Goal: Task Accomplishment & Management: Manage account settings

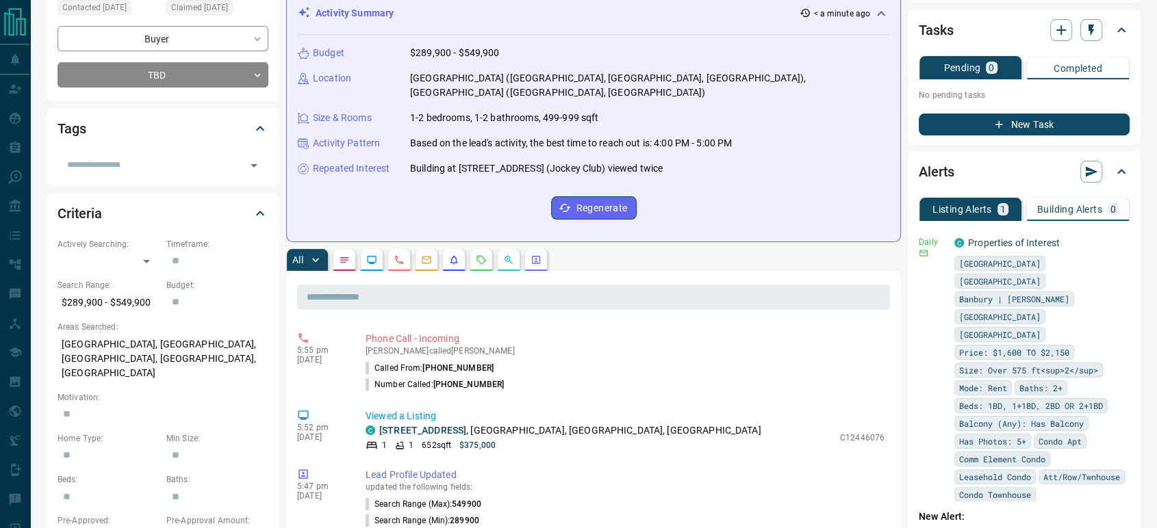
scroll to position [228, 0]
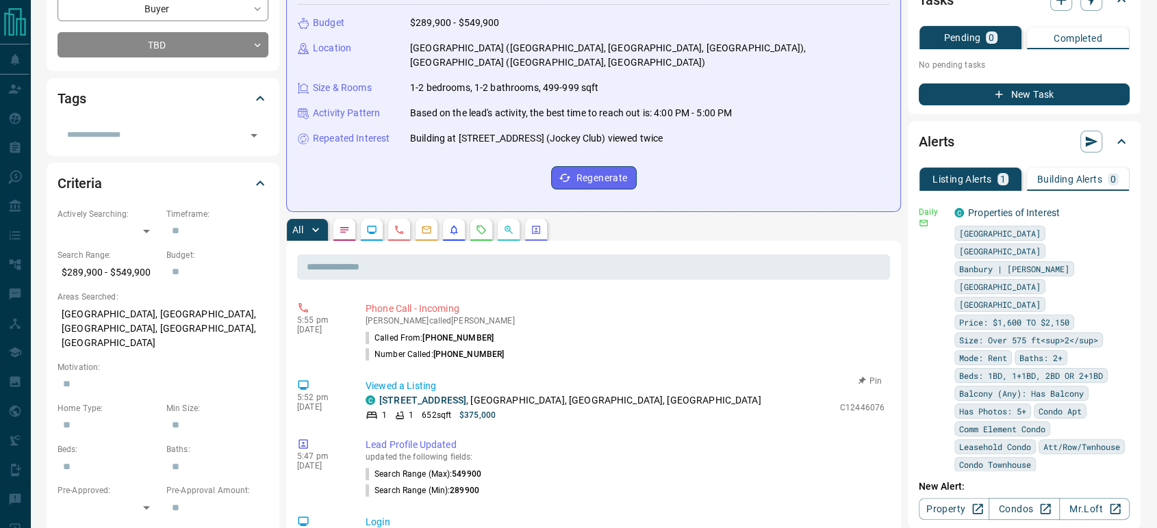
click at [844, 402] on p "C12446076" at bounding box center [862, 408] width 44 height 12
copy p "C12446076"
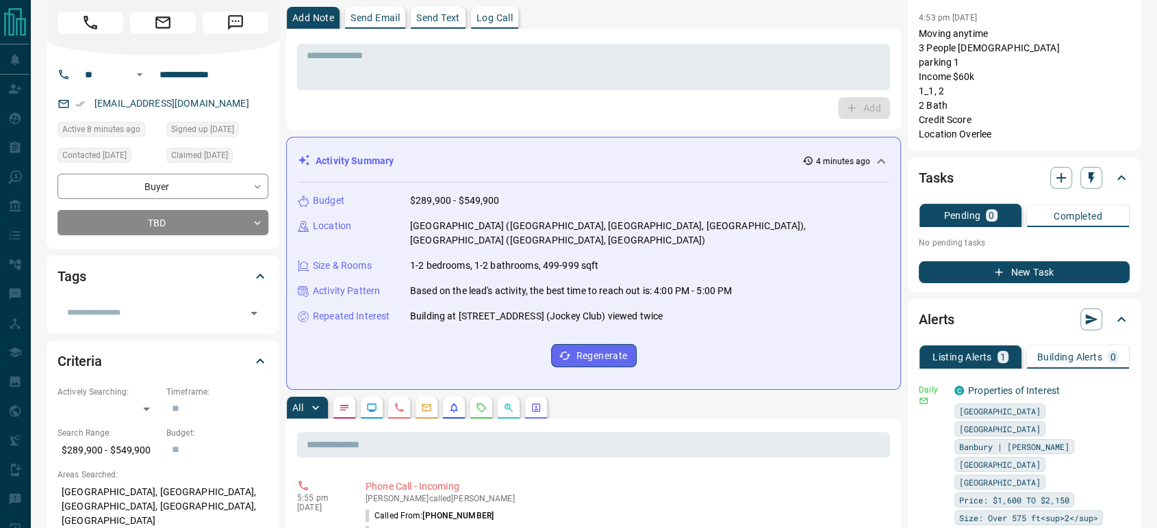
scroll to position [0, 0]
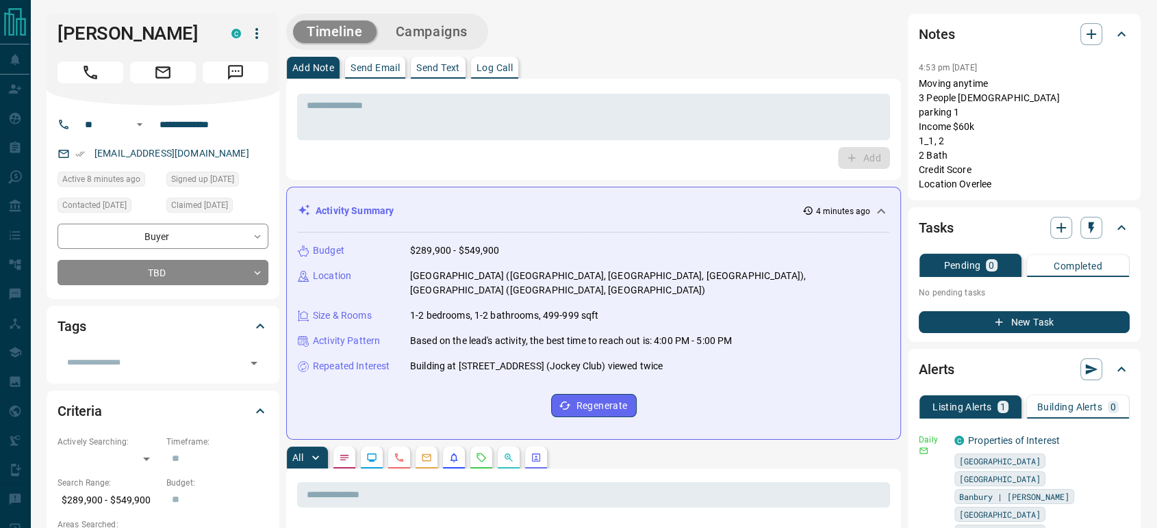
click at [181, 289] on div "**********" at bounding box center [163, 202] width 233 height 194
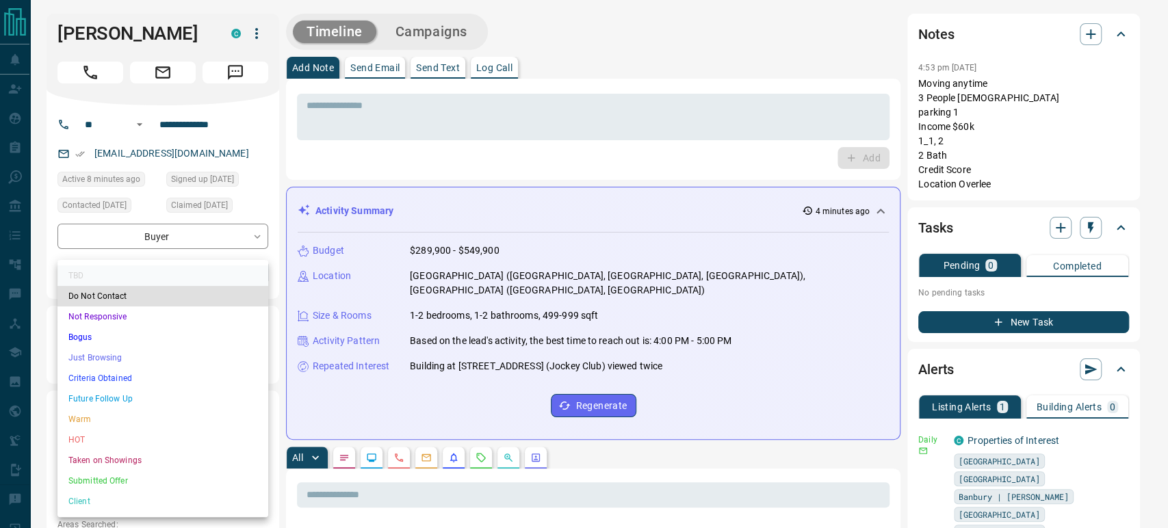
drag, startPoint x: 126, startPoint y: 316, endPoint x: 143, endPoint y: 310, distance: 18.2
click at [125, 316] on li "Not Responsive" at bounding box center [162, 317] width 211 height 21
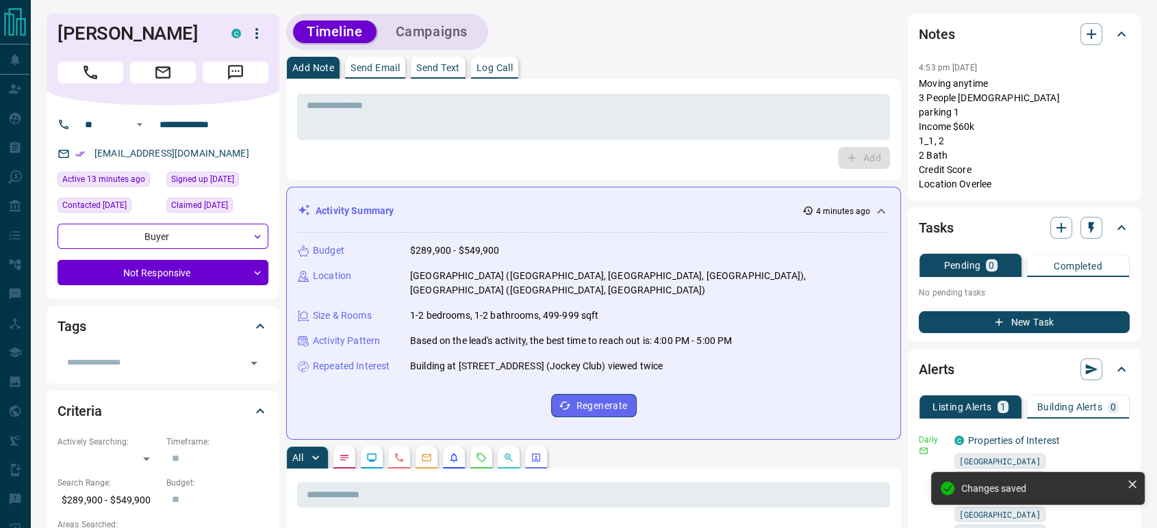
type input "*"
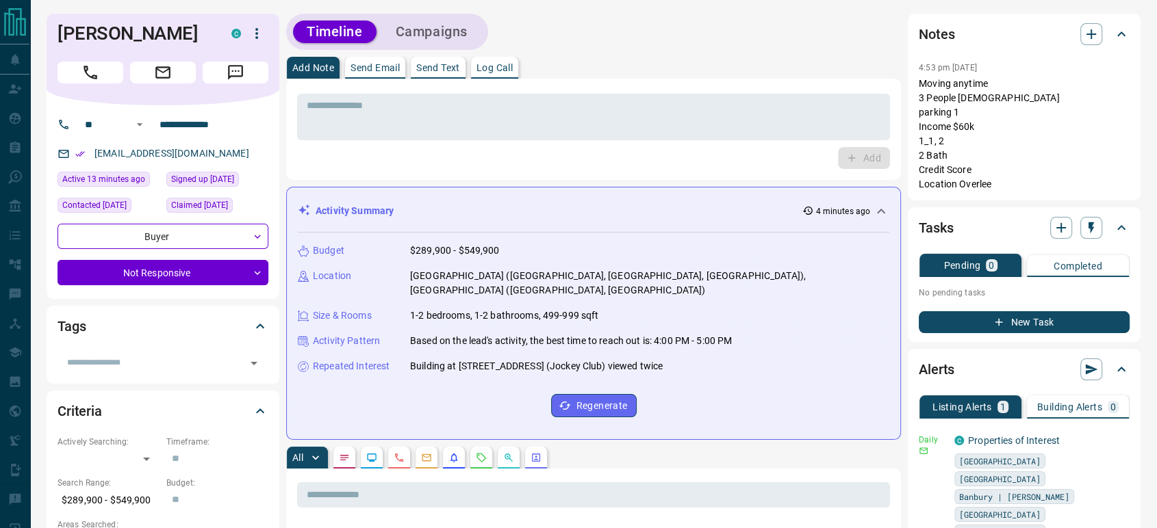
click at [494, 66] on p "Log Call" at bounding box center [494, 68] width 36 height 10
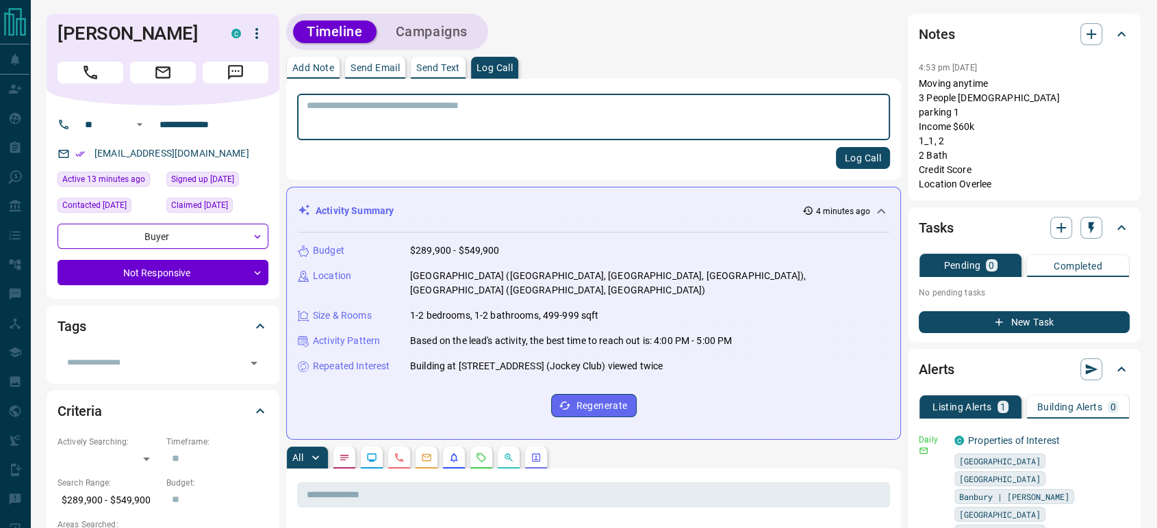
click at [424, 117] on textarea at bounding box center [594, 117] width 574 height 35
click at [257, 38] on icon "button" at bounding box center [256, 33] width 16 height 16
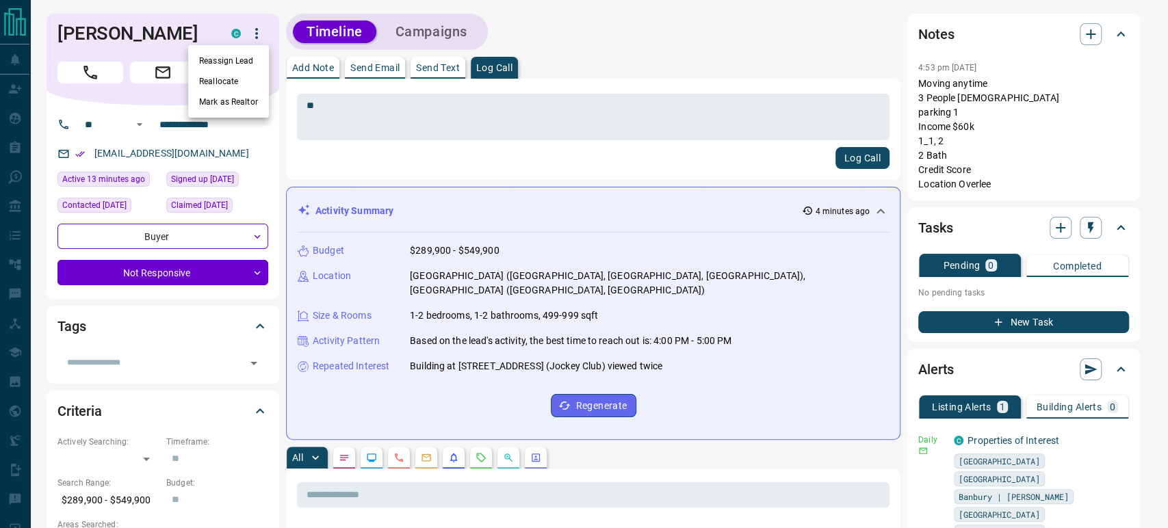
click at [131, 43] on div at bounding box center [584, 264] width 1168 height 528
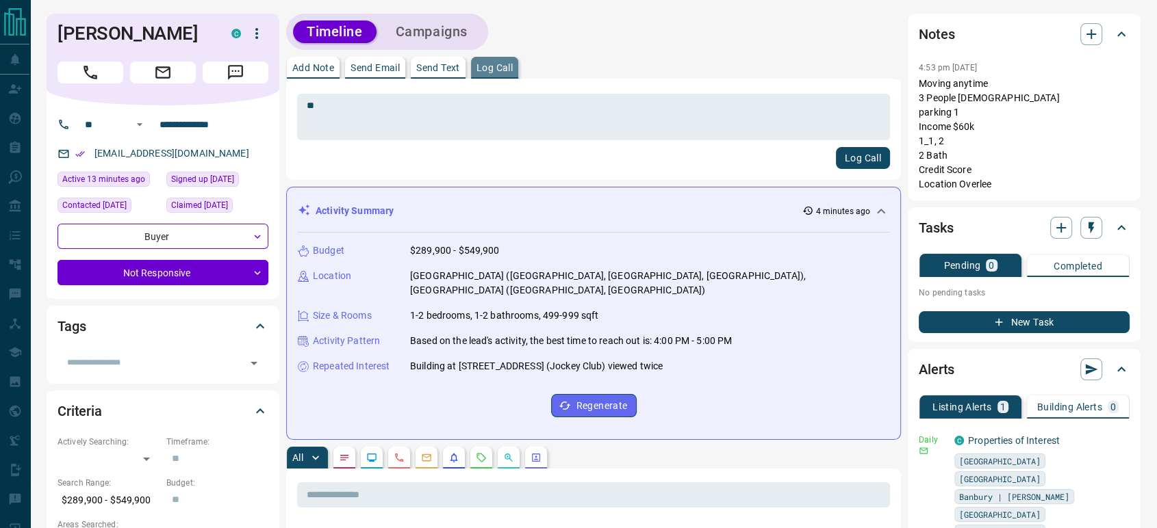
click at [510, 65] on p "Log Call" at bounding box center [494, 68] width 36 height 10
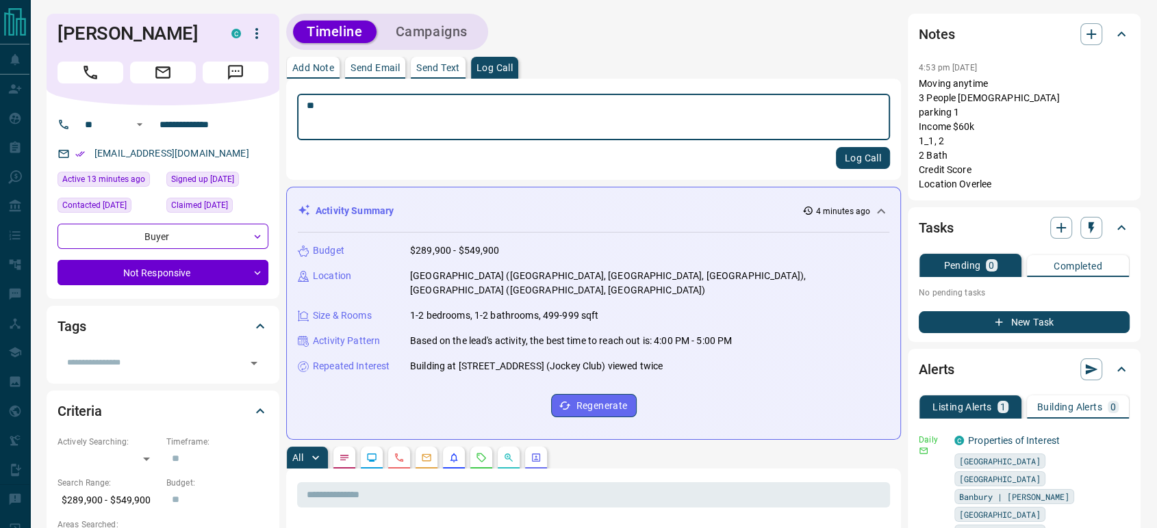
click at [420, 113] on textarea "**" at bounding box center [594, 117] width 574 height 35
type textarea "**********"
click at [860, 155] on button "Log Call" at bounding box center [863, 158] width 54 height 22
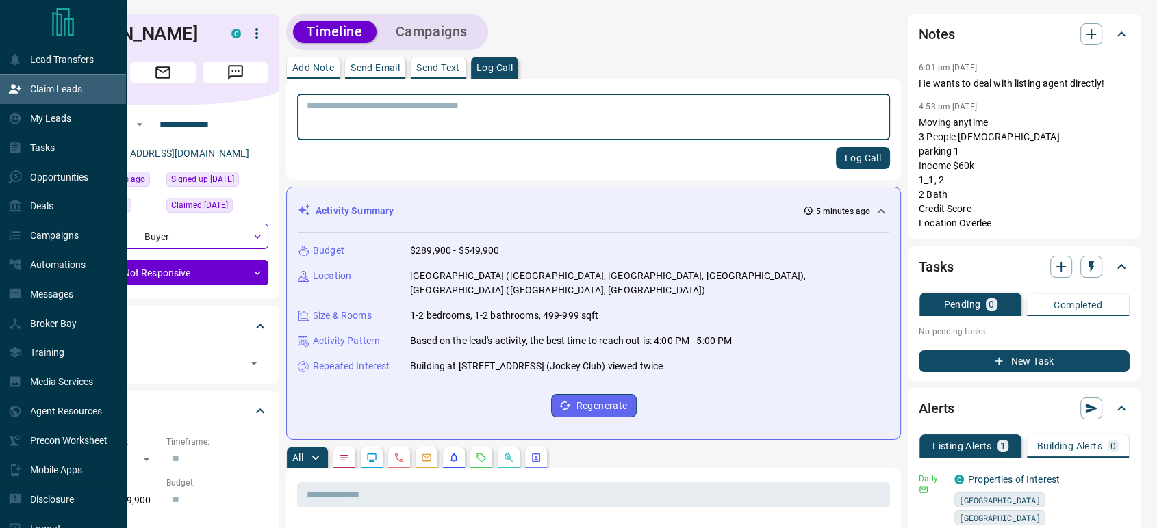
click at [53, 92] on p "Claim Leads" at bounding box center [56, 89] width 52 height 11
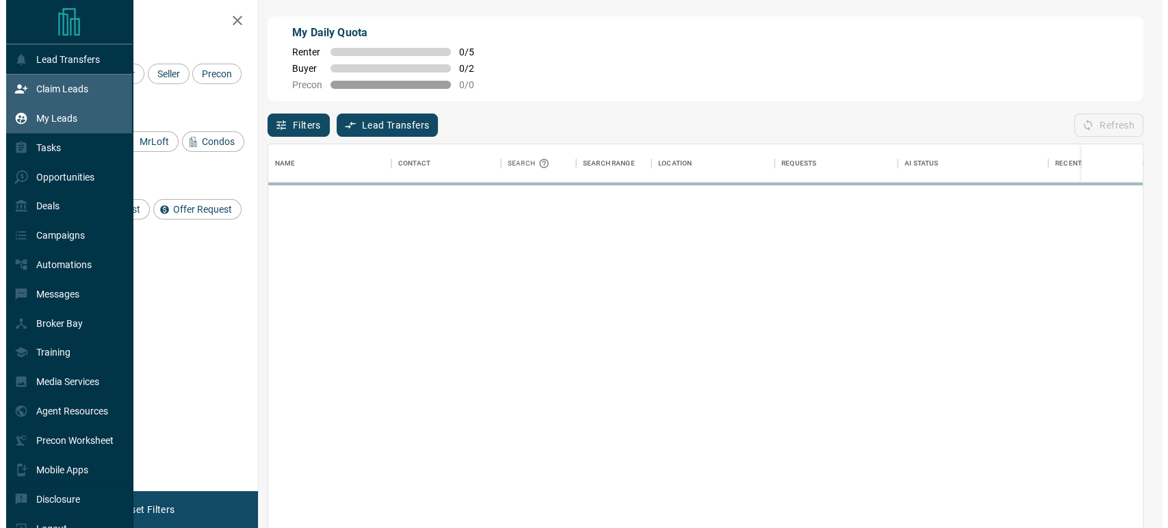
scroll to position [389, 863]
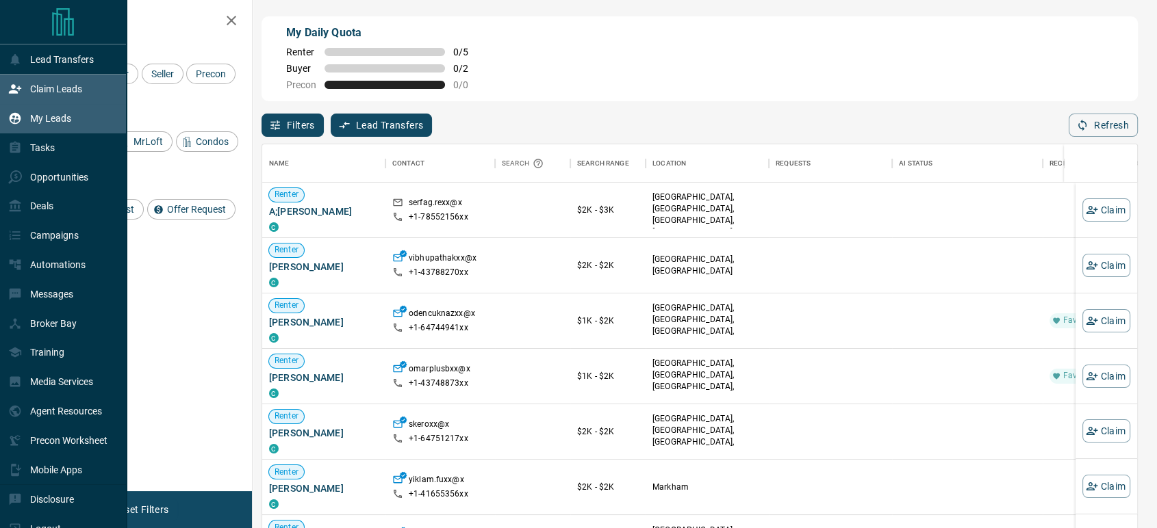
click at [41, 125] on div "My Leads" at bounding box center [39, 118] width 63 height 23
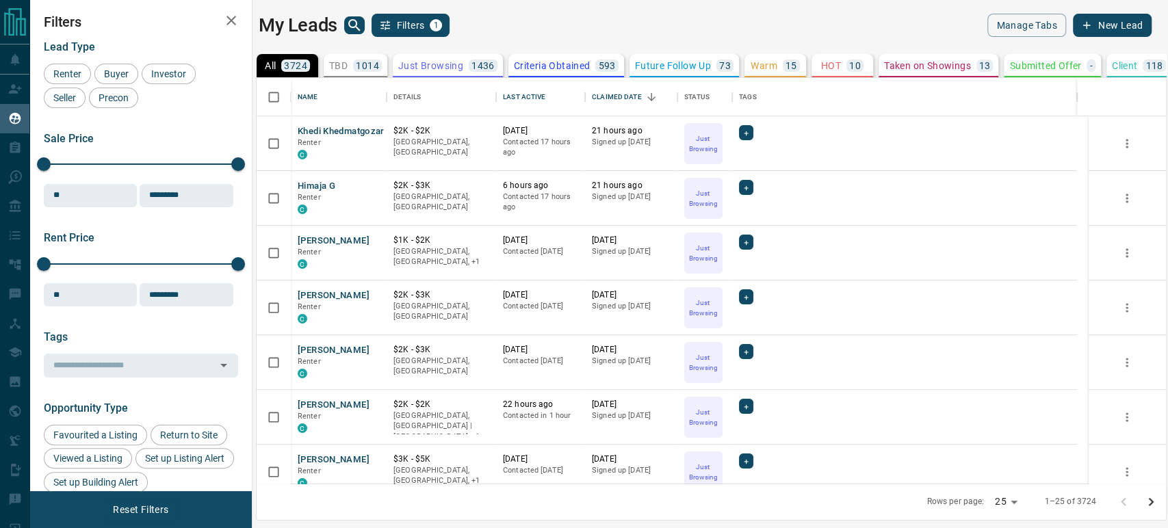
scroll to position [394, 898]
click at [352, 20] on icon "search button" at bounding box center [354, 25] width 12 height 12
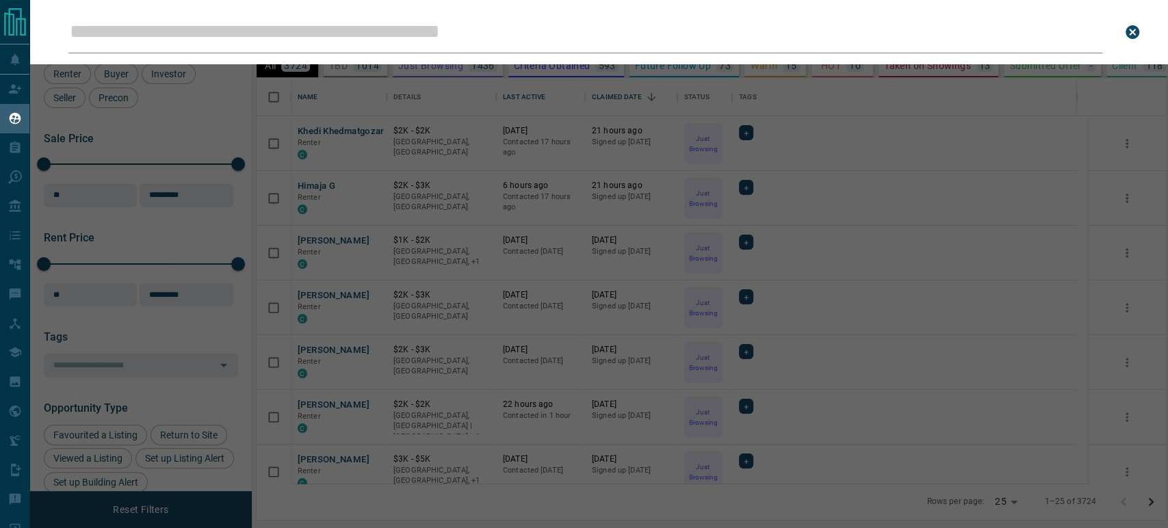
click at [216, 31] on input "Leads Search Bar" at bounding box center [585, 32] width 1034 height 42
type input "**********"
